Goal: Task Accomplishment & Management: Manage account settings

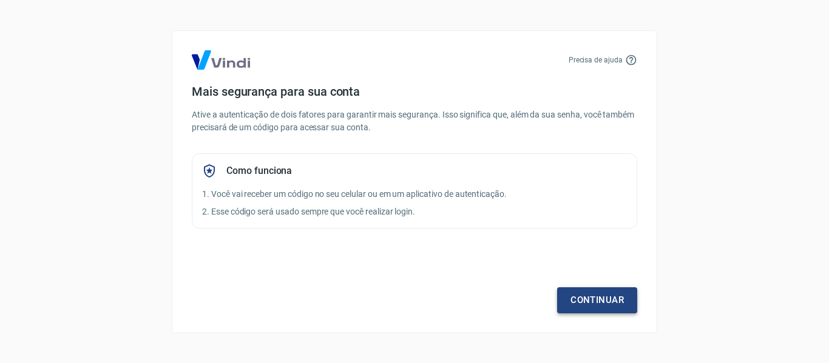
click at [604, 309] on link "Continuar" at bounding box center [597, 300] width 80 height 25
